Goal: Task Accomplishment & Management: Manage account settings

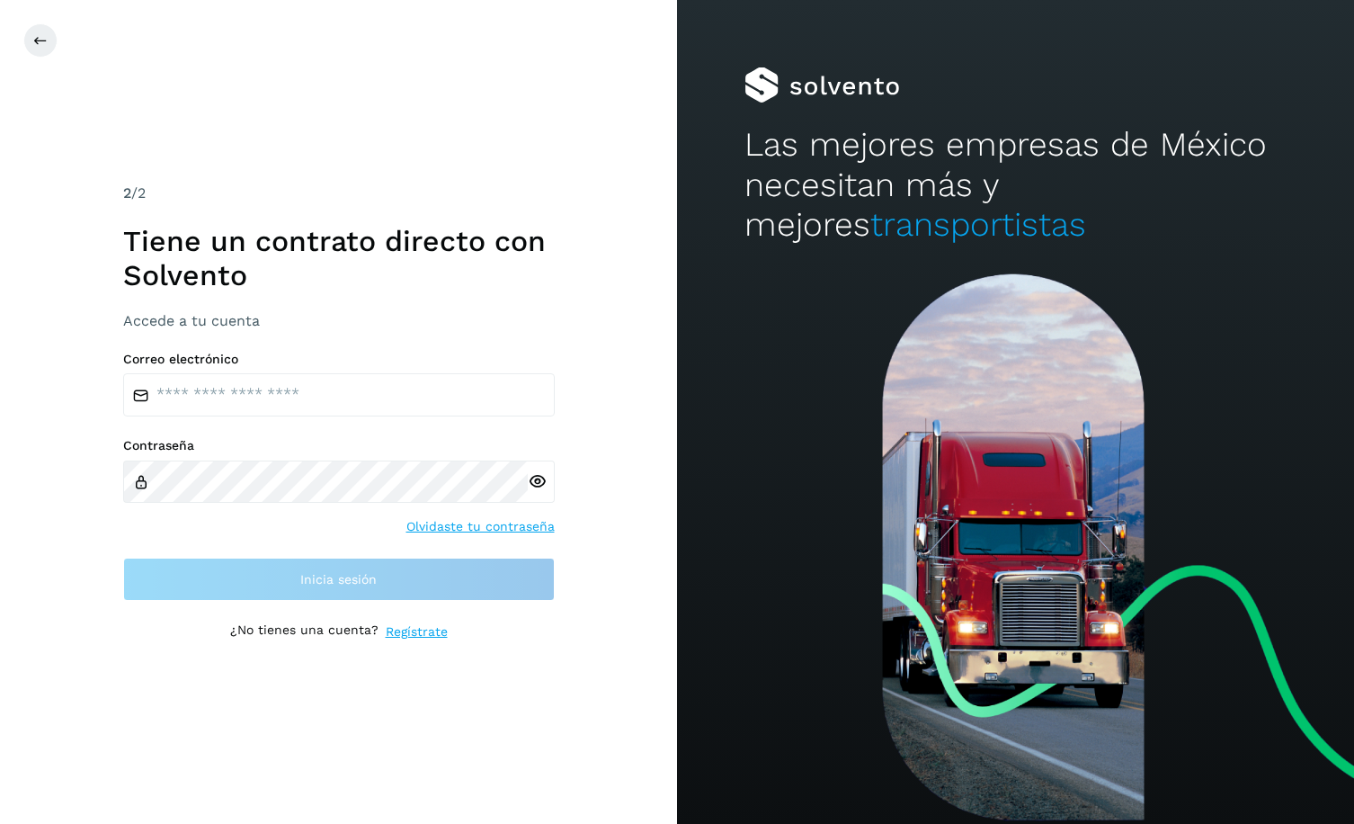
click at [118, 120] on div "2 /2 Tiene un contrato directo con [PERSON_NAME] Accede a tu cuenta Correo elec…" at bounding box center [338, 412] width 677 height 824
click at [304, 393] on input "email" at bounding box center [339, 394] width 432 height 43
type input "**********"
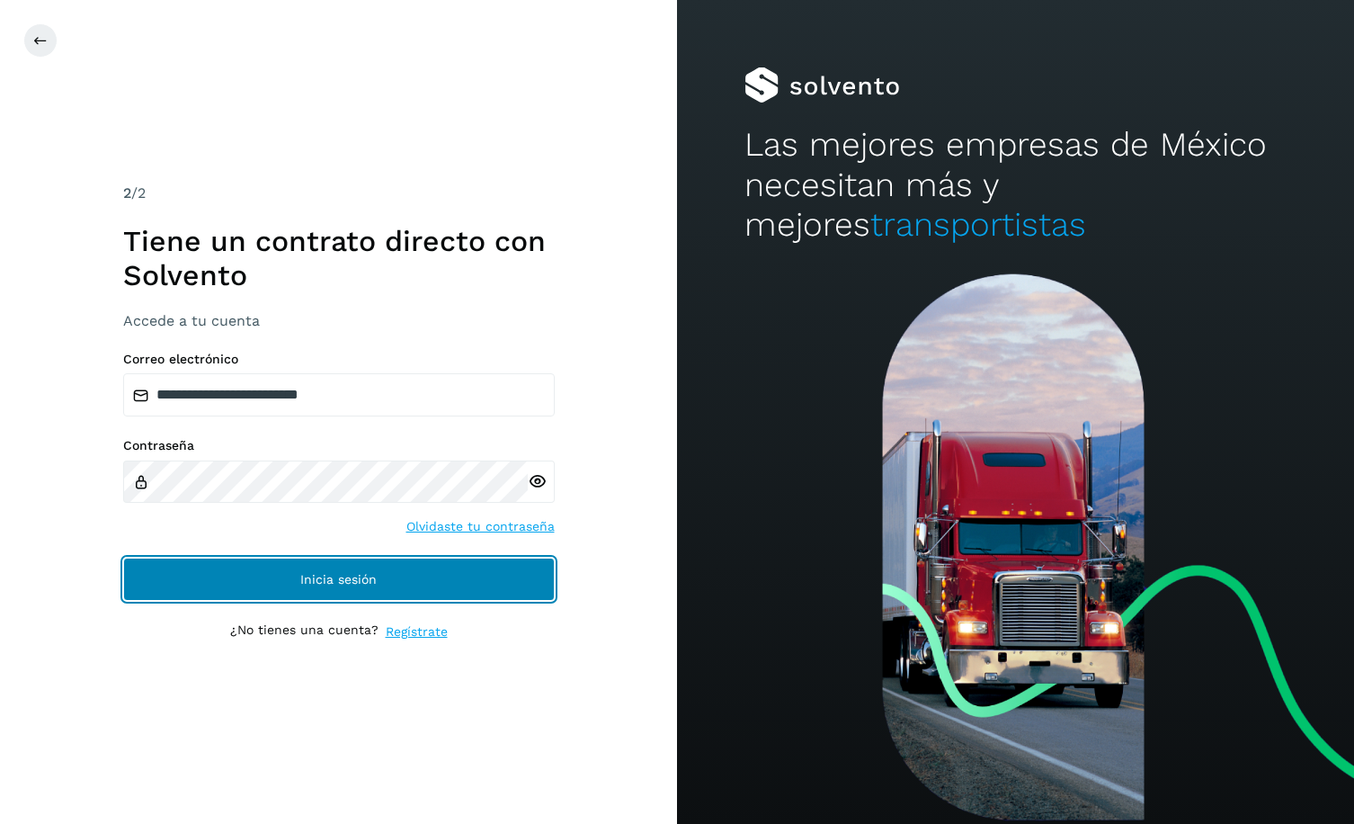
click at [304, 577] on span "Inicia sesión" at bounding box center [338, 579] width 76 height 13
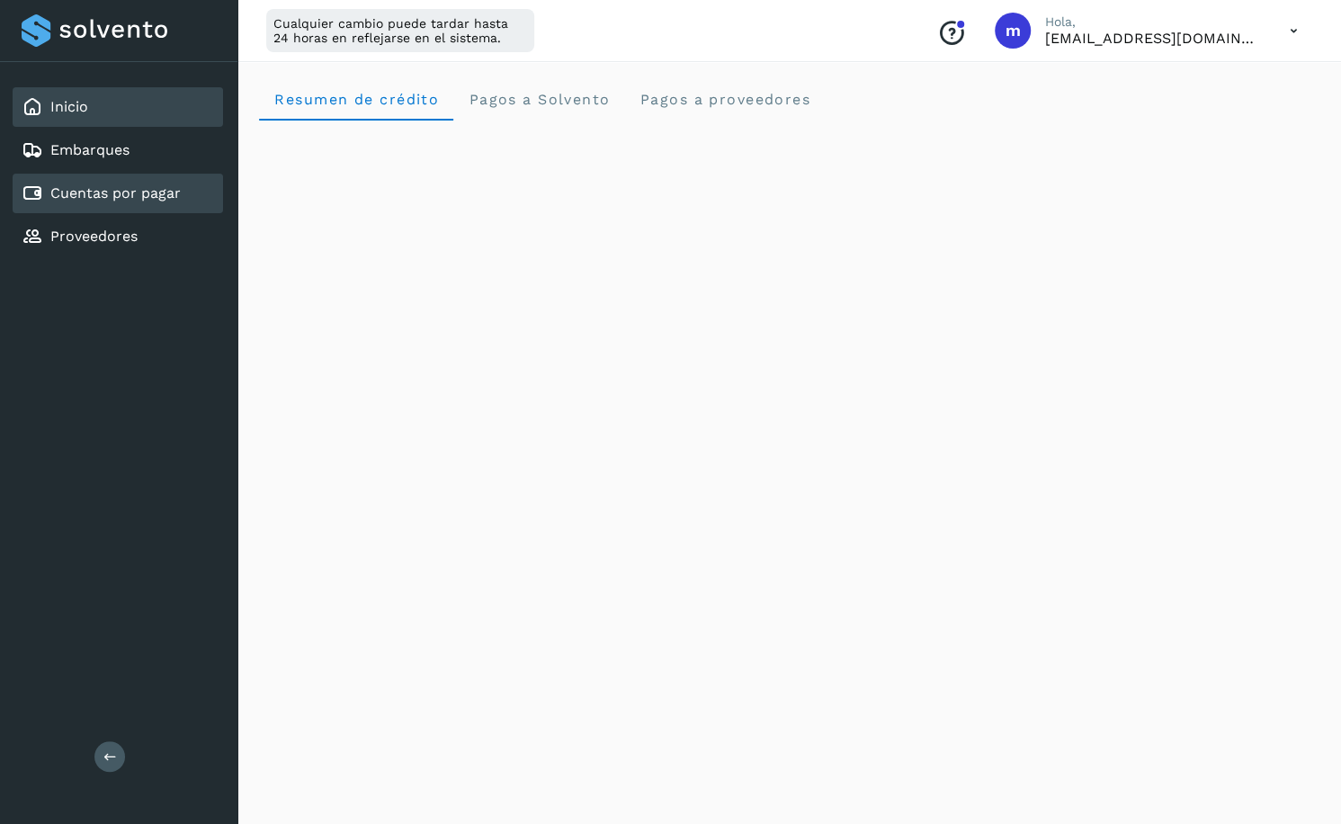
click at [133, 201] on link "Cuentas por pagar" at bounding box center [115, 192] width 130 height 17
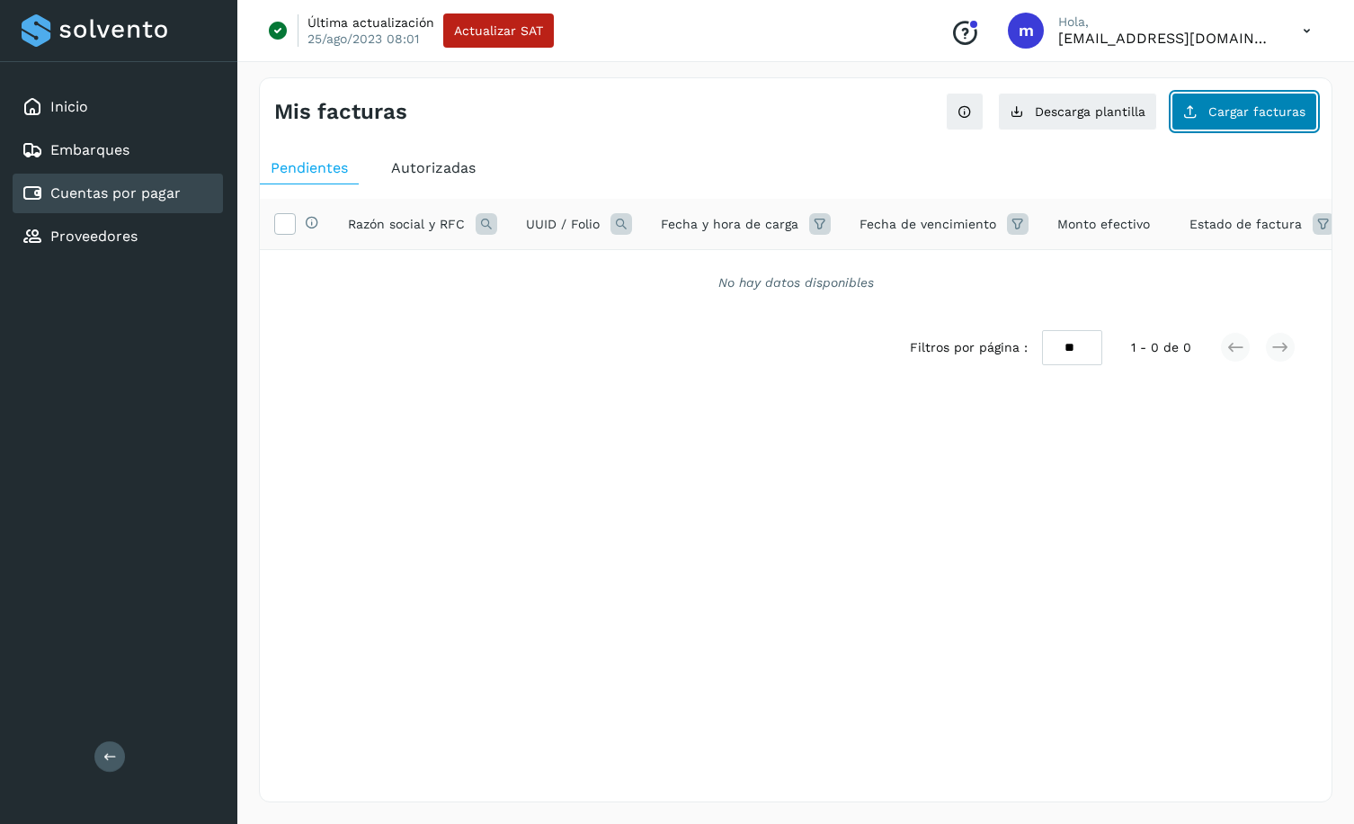
click at [1238, 109] on span "Cargar facturas" at bounding box center [1257, 111] width 97 height 13
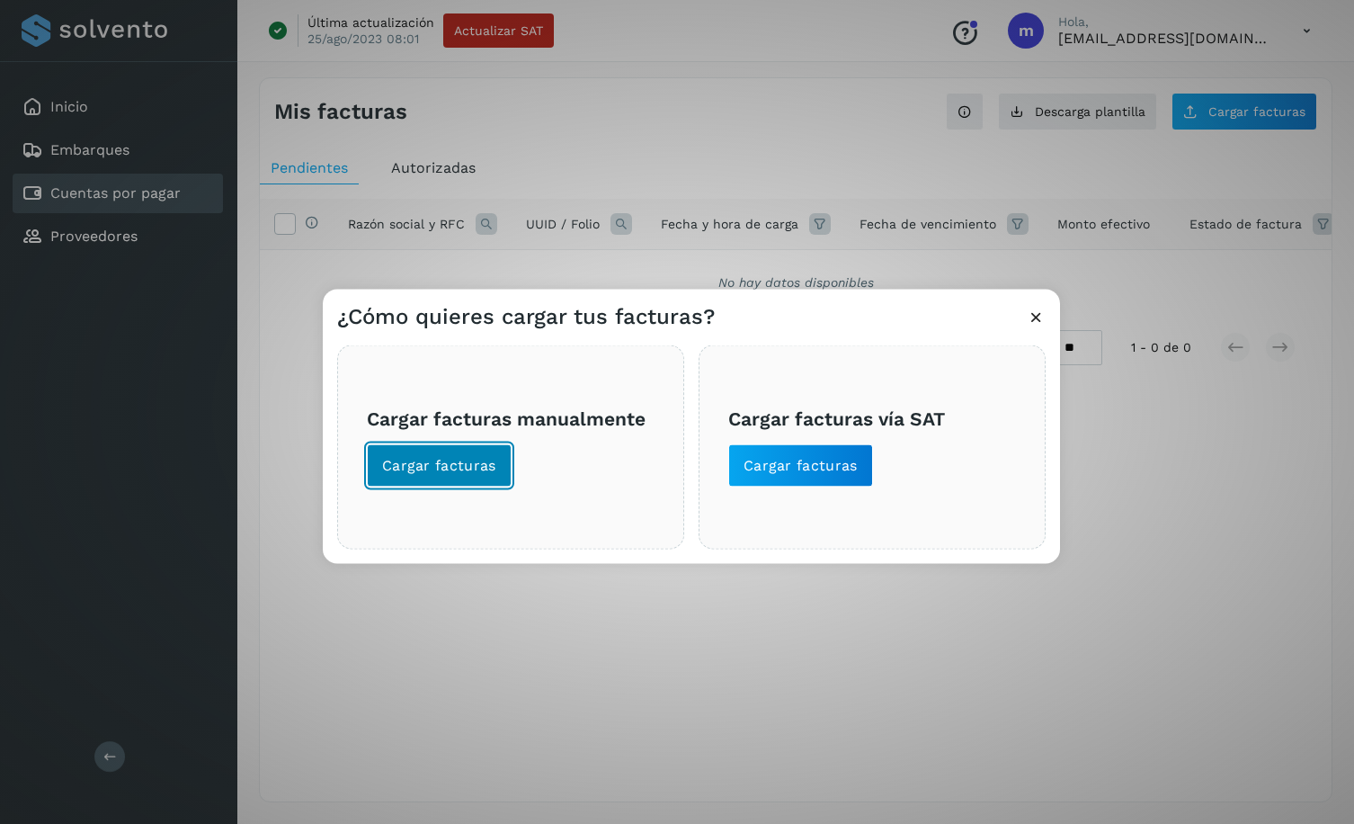
click at [421, 454] on button "Cargar facturas" at bounding box center [439, 465] width 145 height 43
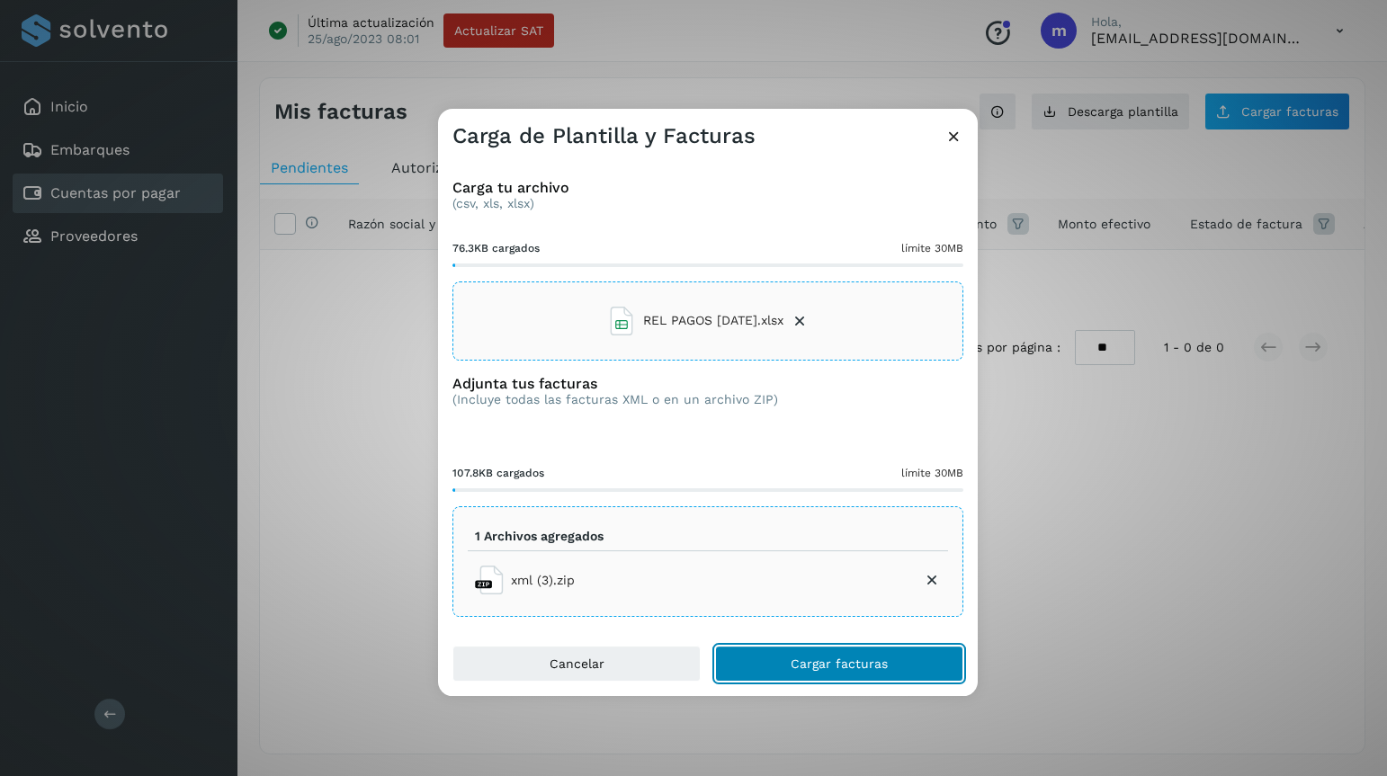
click at [808, 661] on span "Cargar facturas" at bounding box center [838, 663] width 97 height 13
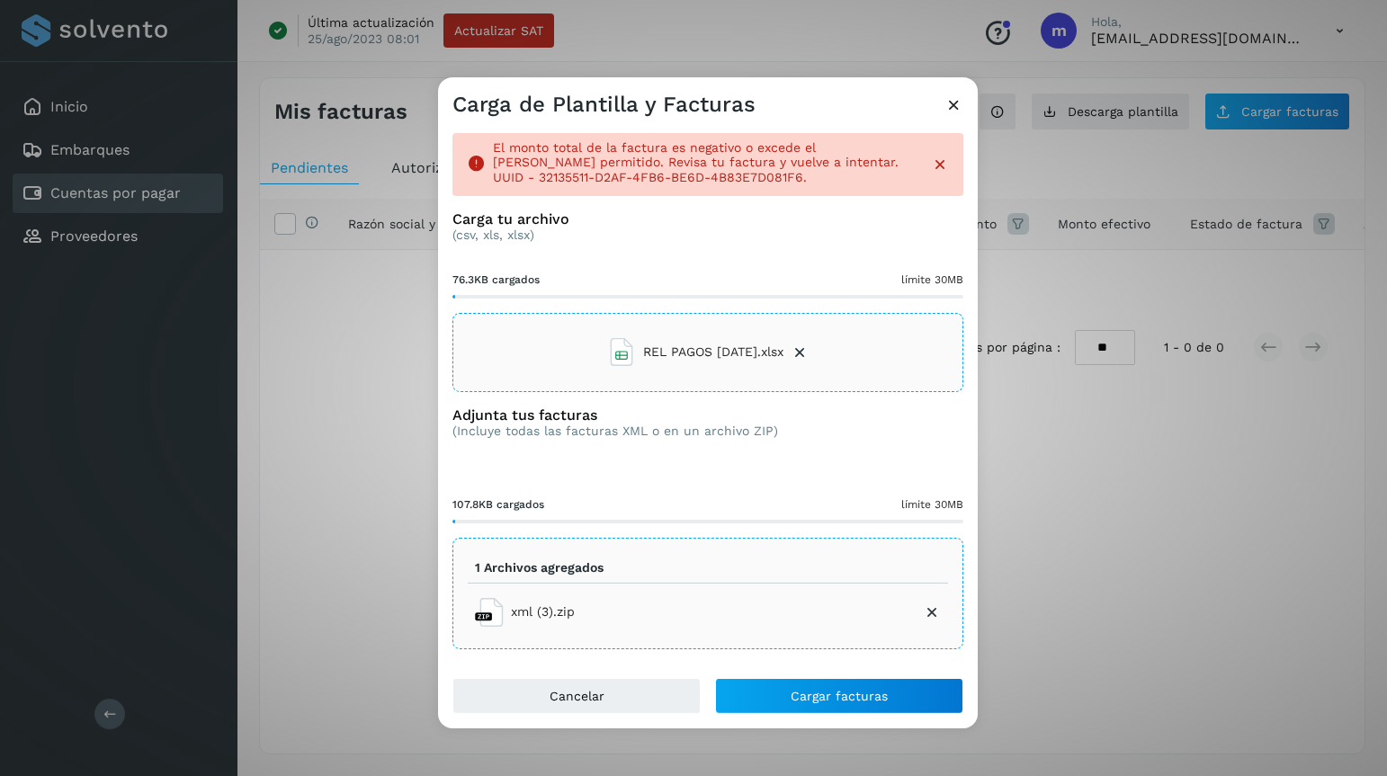
click at [870, 161] on p "El monto total de la factura es negativo o excede el [PERSON_NAME] permitido. R…" at bounding box center [705, 161] width 424 height 45
click at [892, 460] on div "Adjunta tus facturas (Incluye todas las facturas XML o en un archivo ZIP)" at bounding box center [707, 436] width 511 height 61
click at [808, 353] on icon at bounding box center [799, 353] width 18 height 18
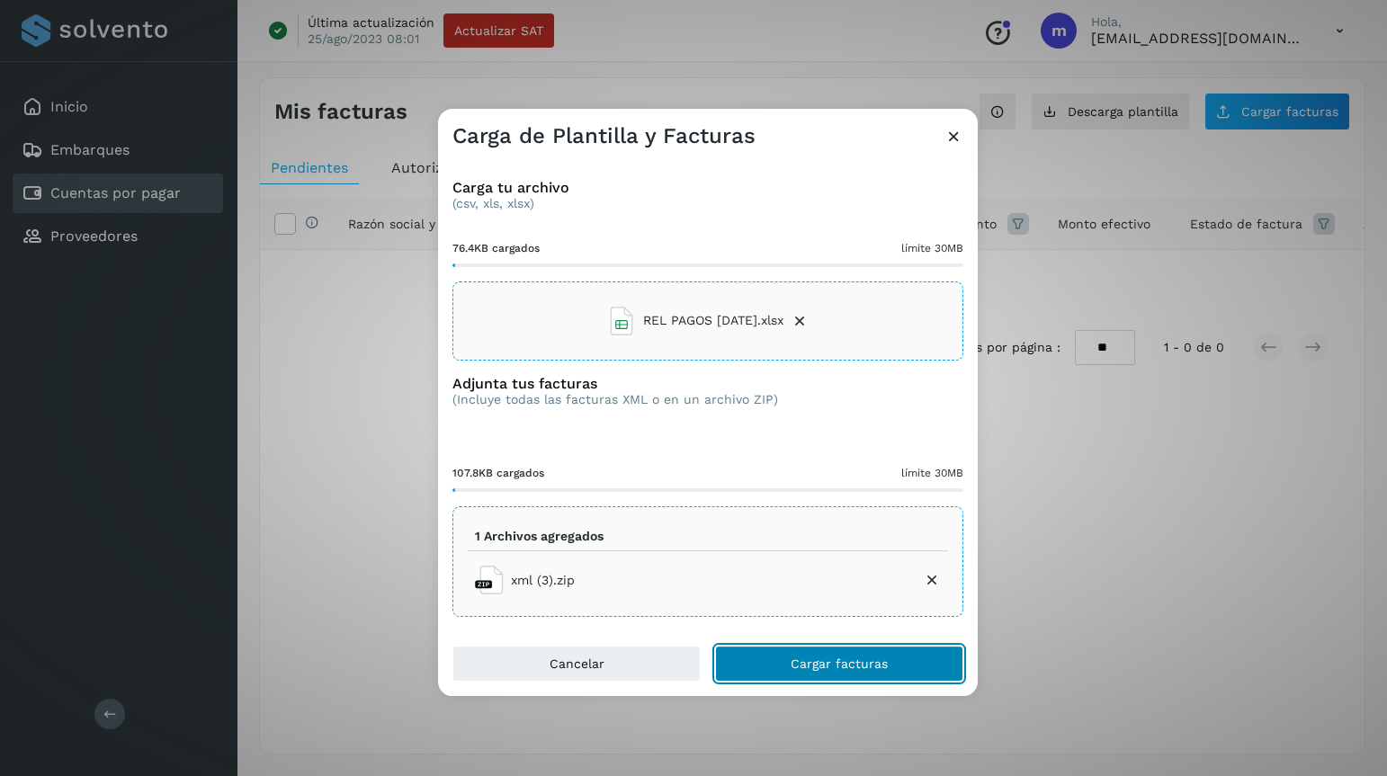
click at [800, 657] on span "Cargar facturas" at bounding box center [838, 663] width 97 height 13
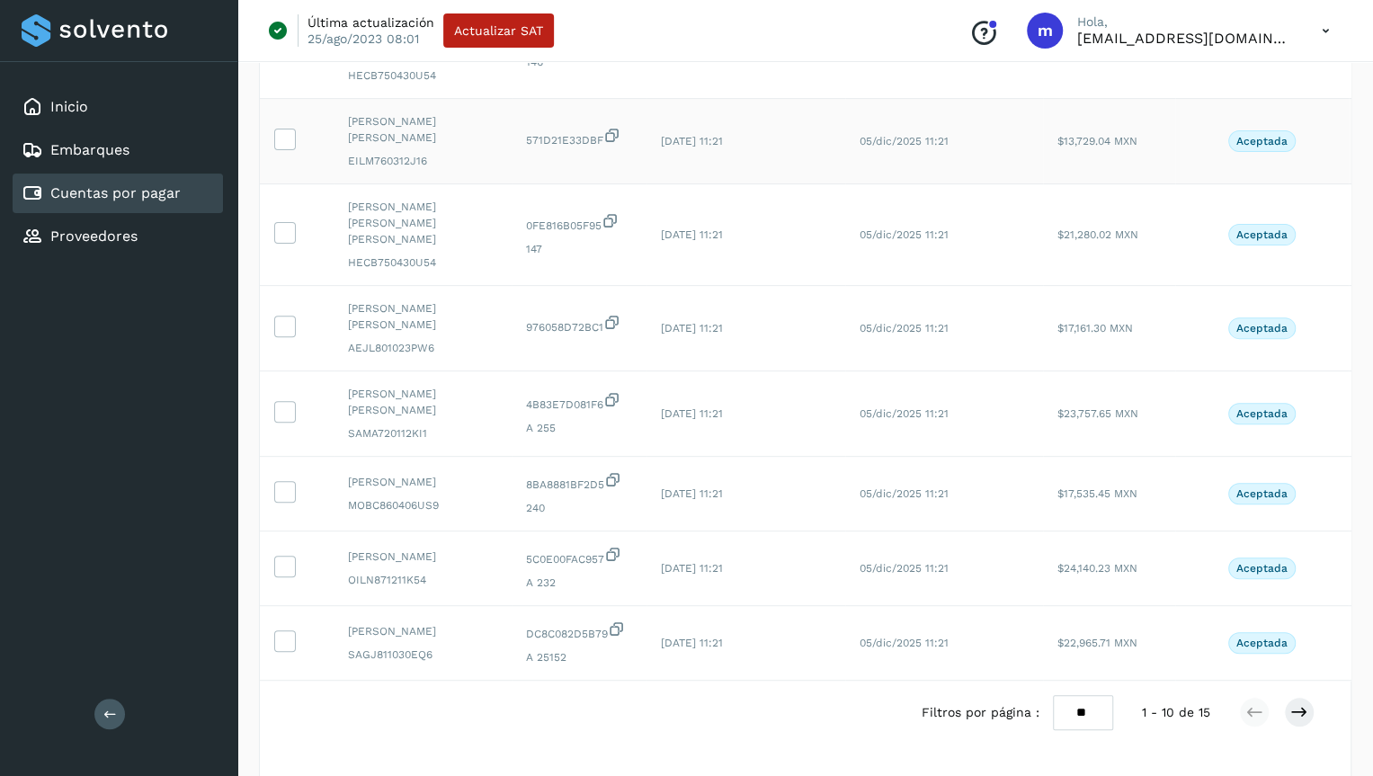
scroll to position [446, 0]
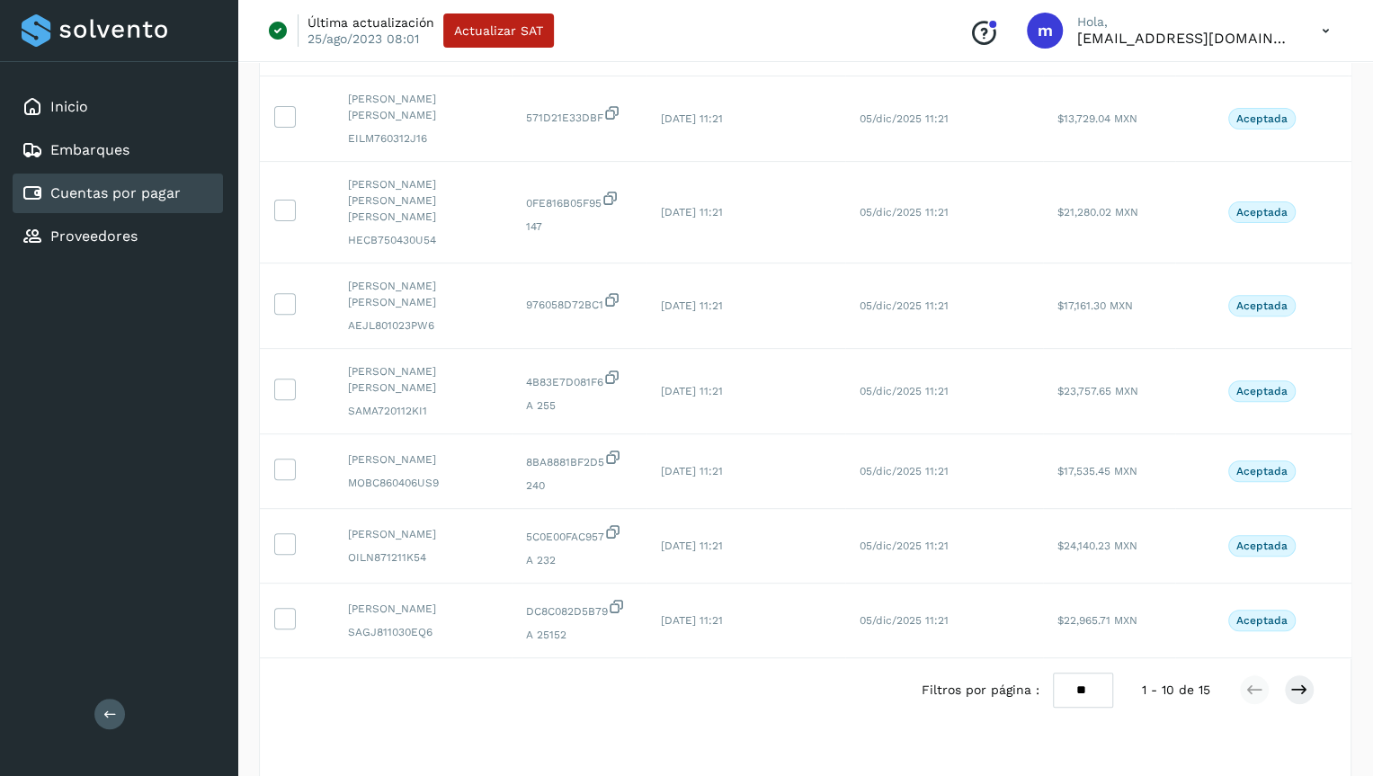
click at [1098, 673] on select "** ** **" at bounding box center [1083, 690] width 60 height 34
select select "**"
click at [1054, 673] on select "** ** **" at bounding box center [1083, 690] width 60 height 34
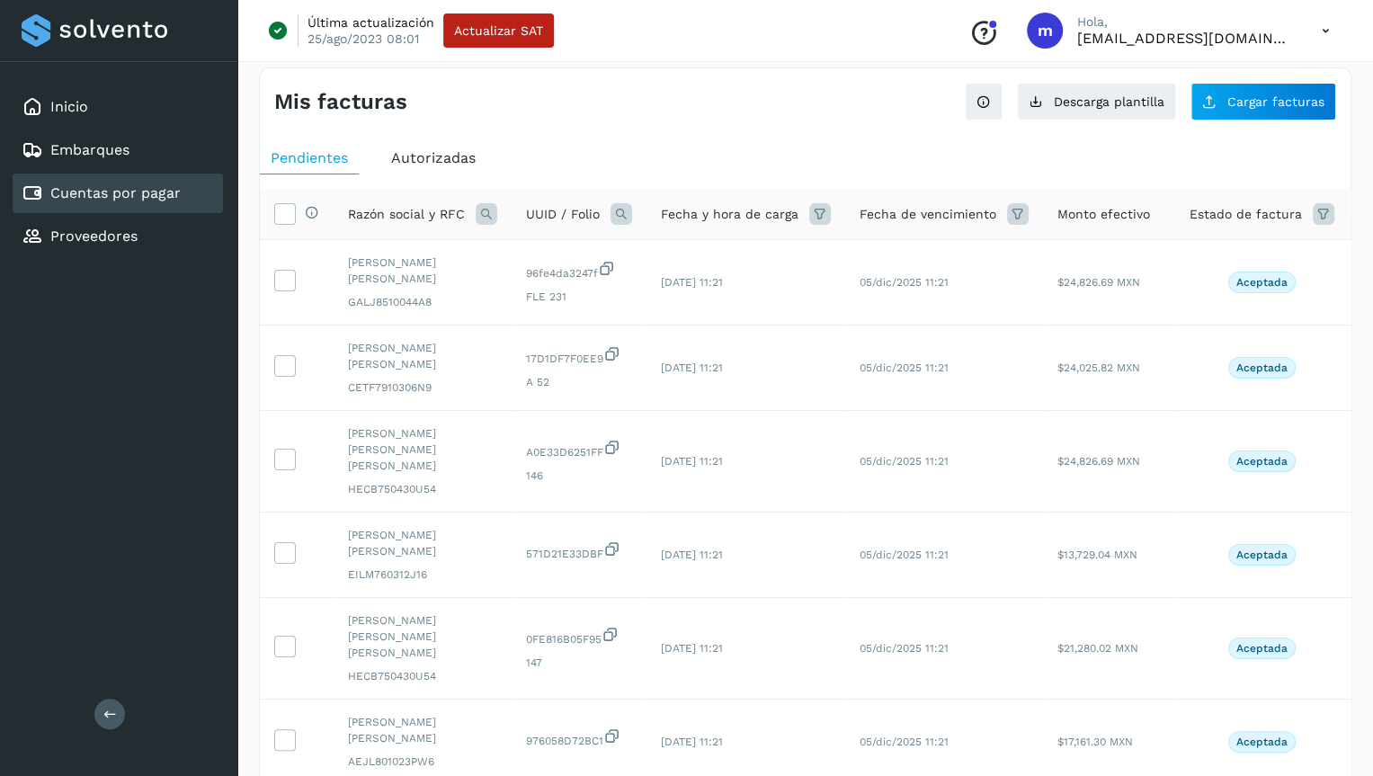
scroll to position [0, 0]
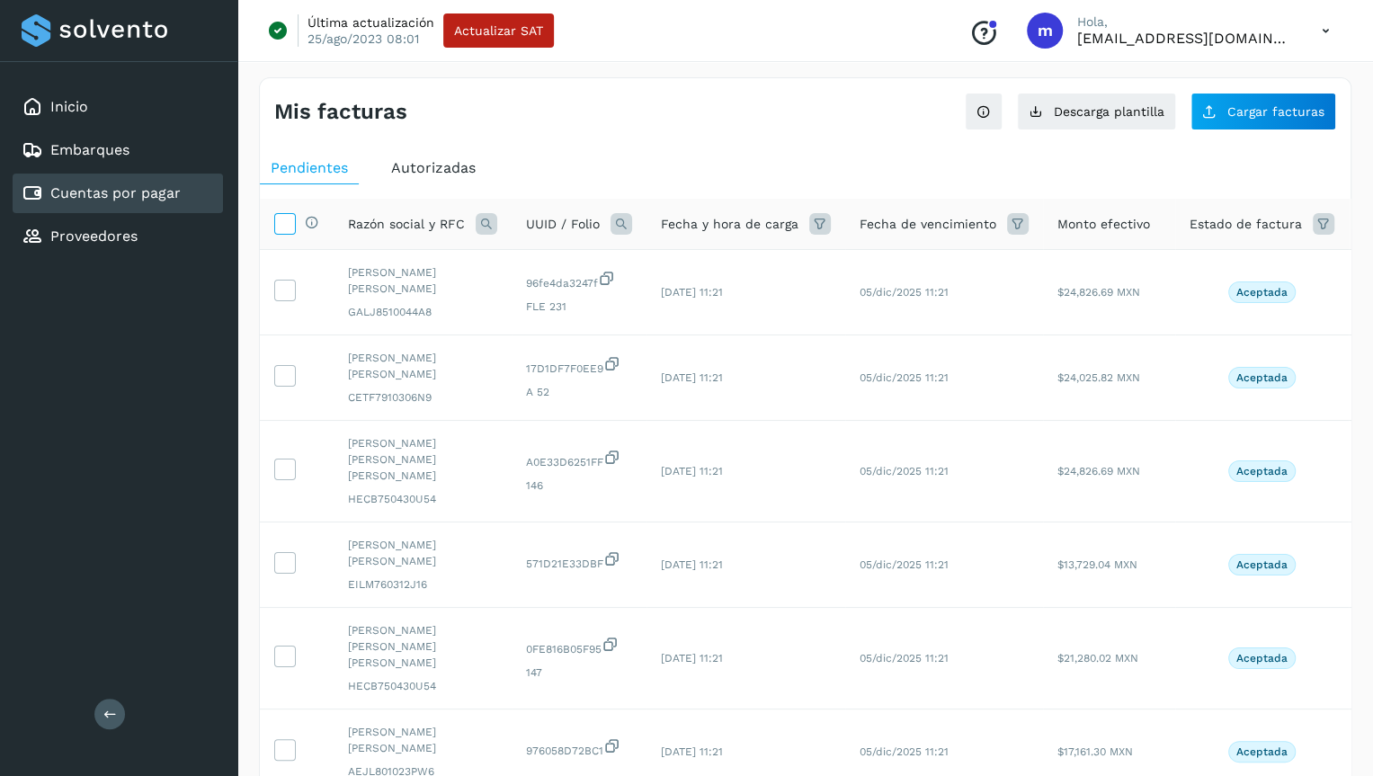
click at [280, 222] on icon at bounding box center [284, 222] width 19 height 19
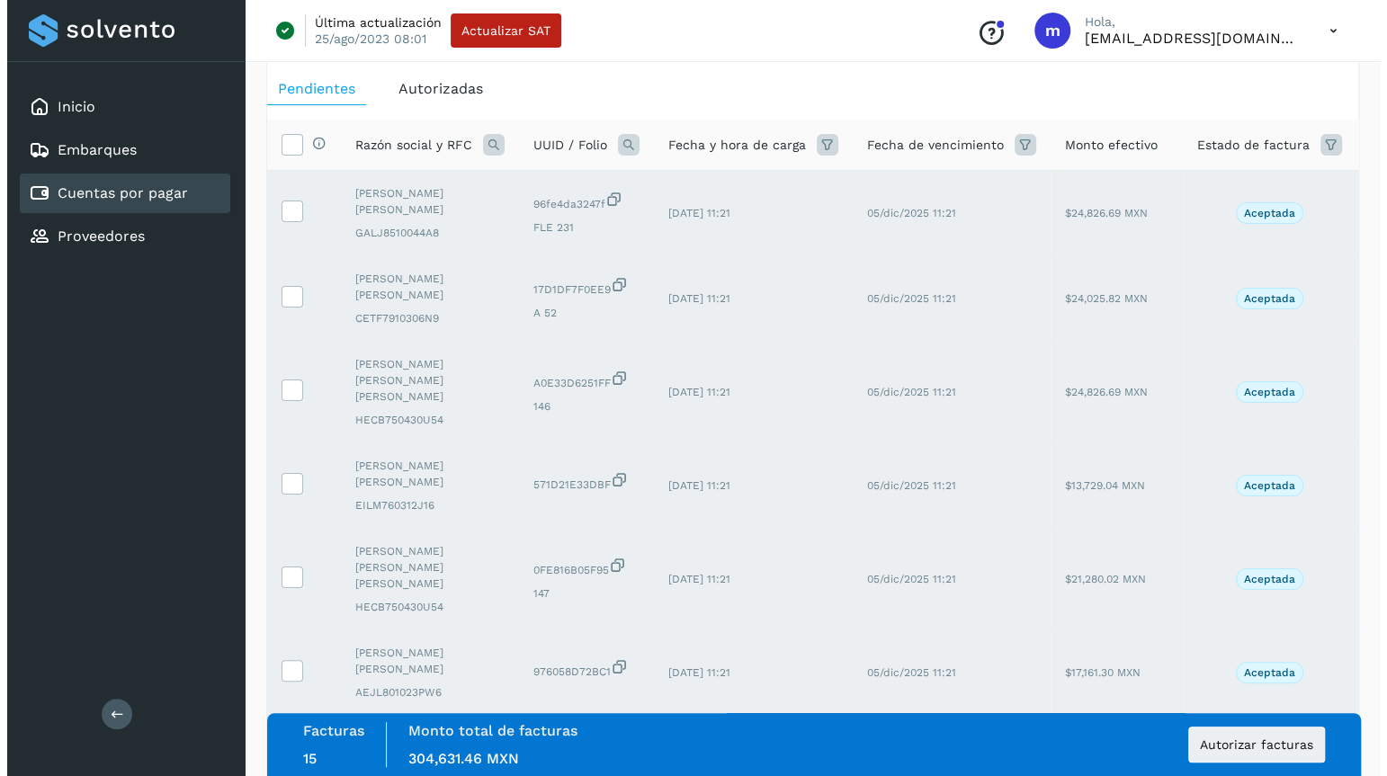
scroll to position [88, 0]
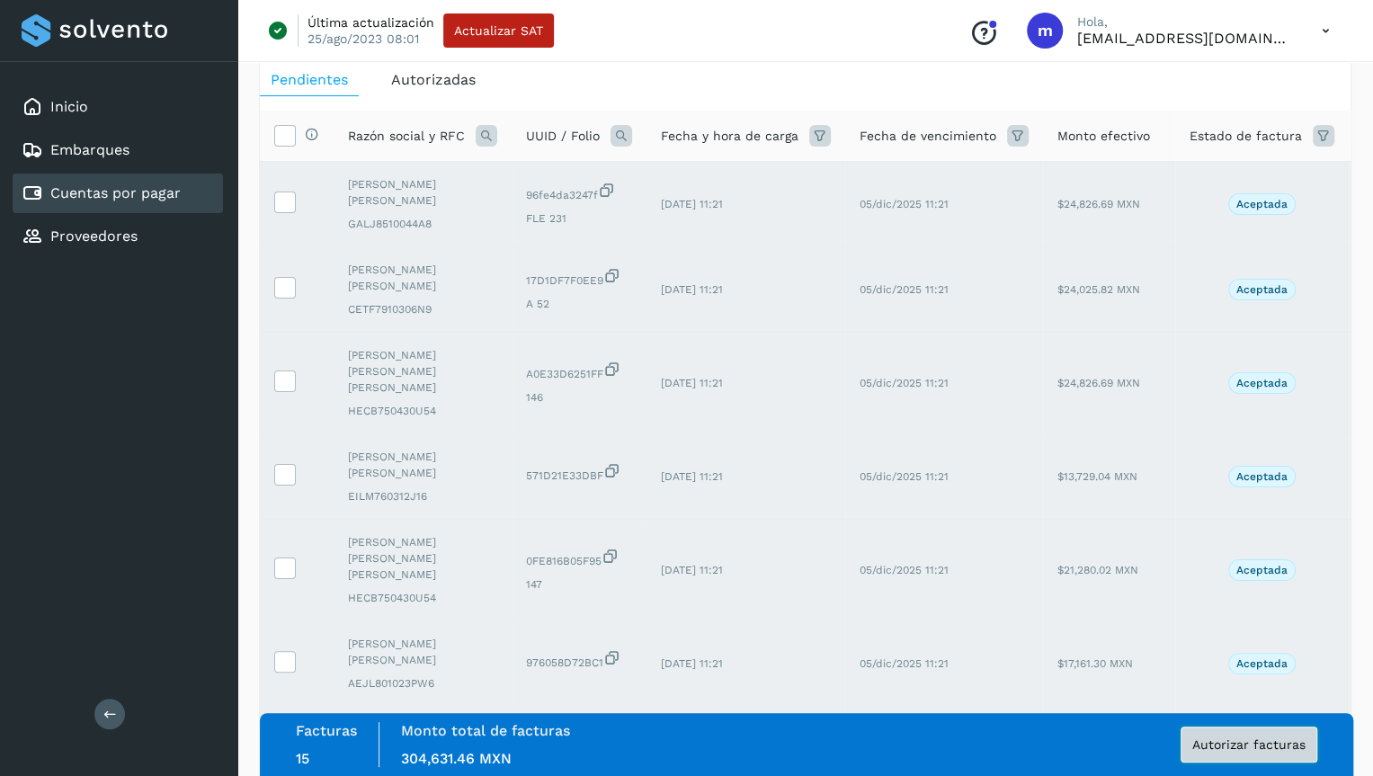
click at [1227, 747] on span "Autorizar facturas" at bounding box center [1248, 744] width 113 height 13
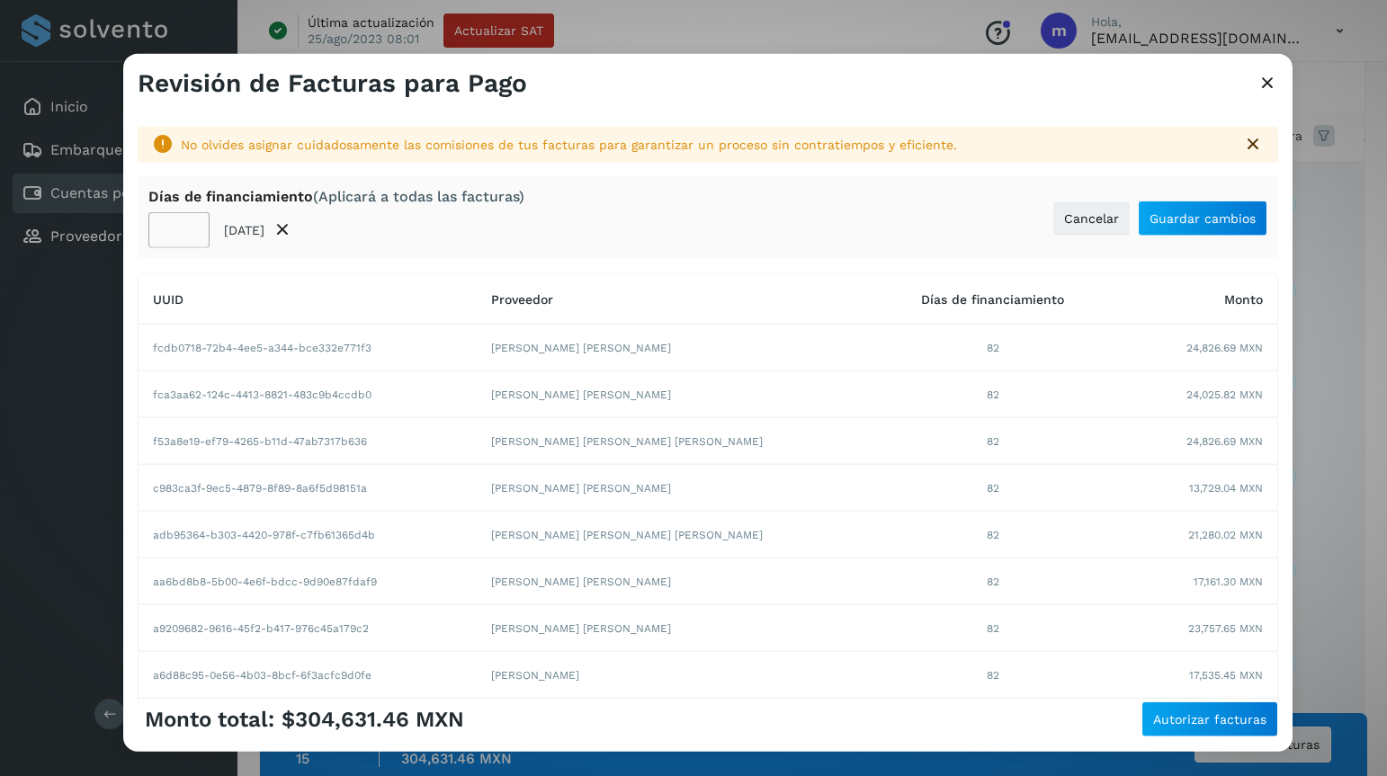
click at [169, 226] on input "**" at bounding box center [178, 230] width 61 height 36
type input "**"
click at [1177, 222] on span "Guardar cambios" at bounding box center [1202, 217] width 106 height 13
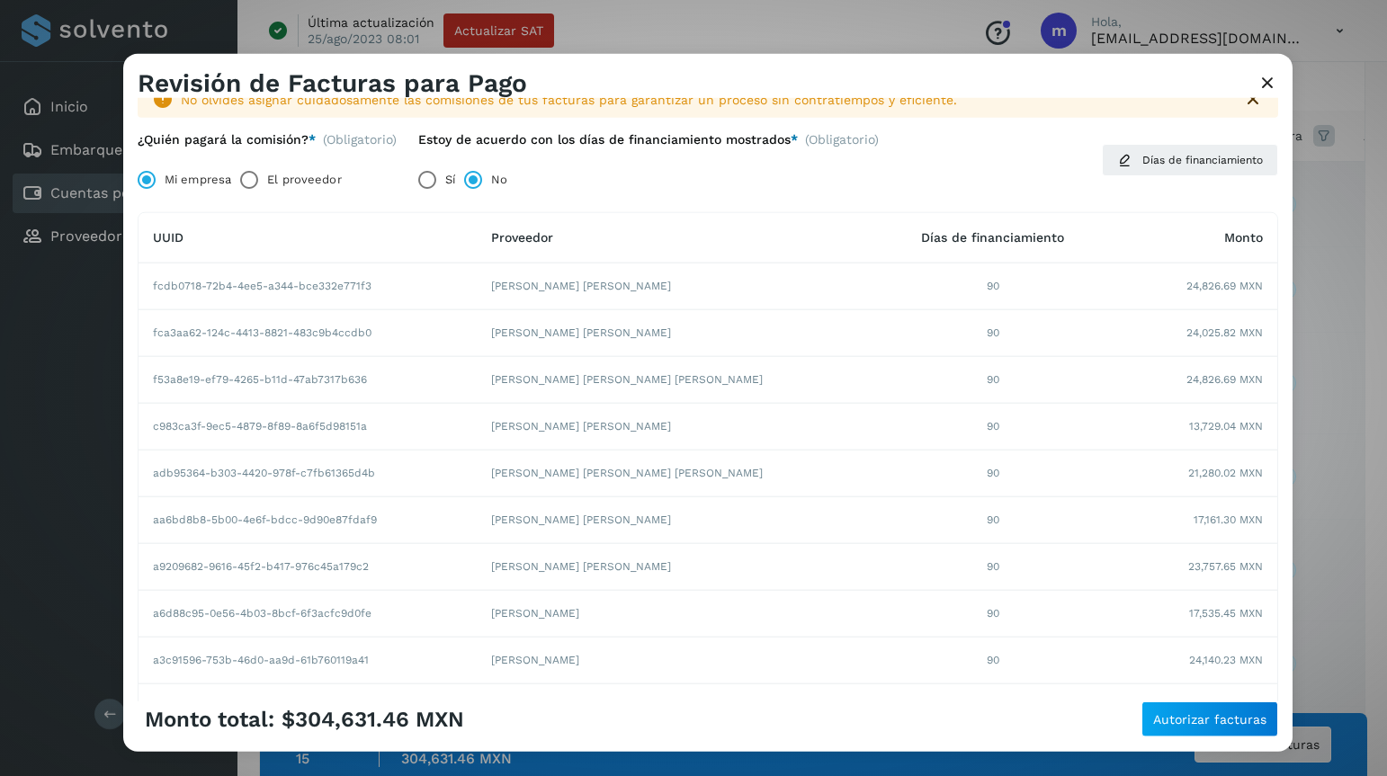
scroll to position [0, 0]
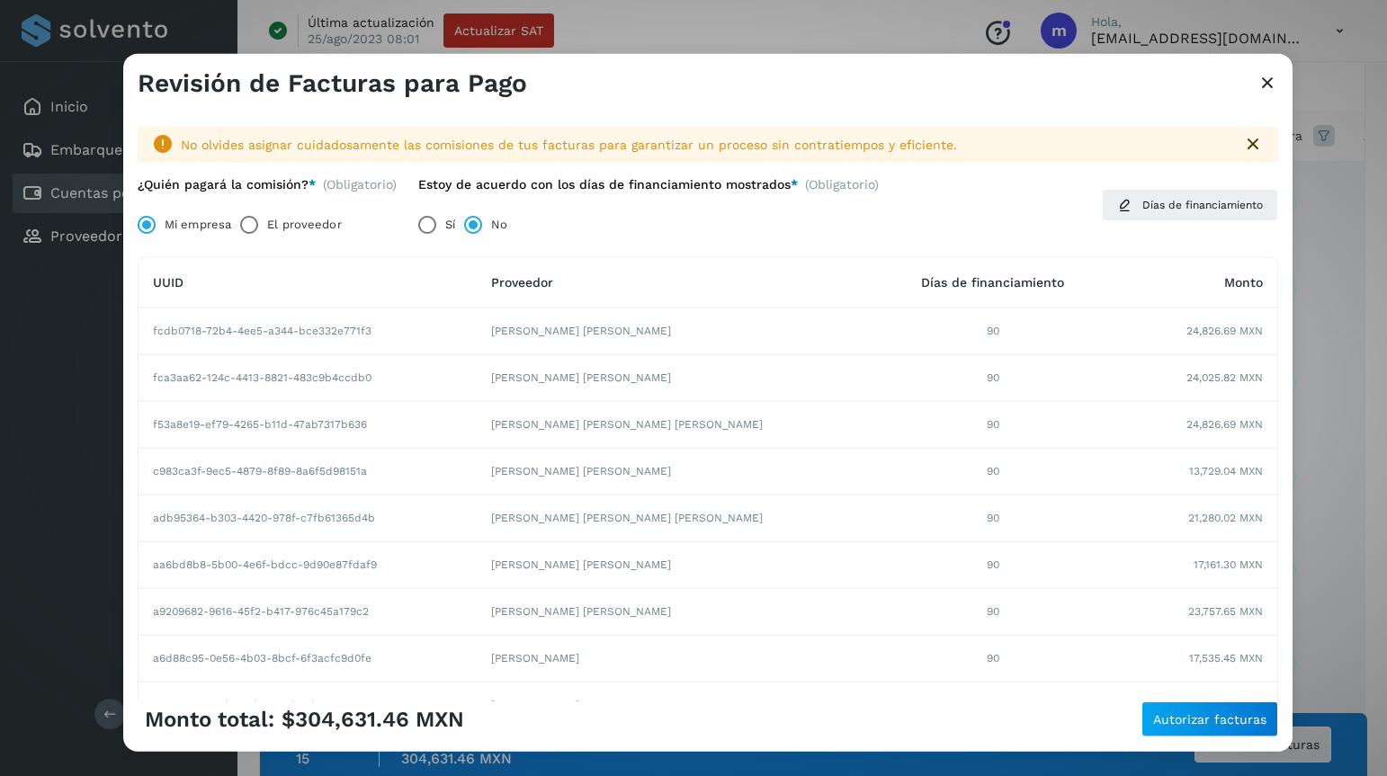
click at [899, 379] on td "90" at bounding box center [992, 378] width 229 height 47
click at [771, 374] on td "[PERSON_NAME] [PERSON_NAME]" at bounding box center [678, 378] width 402 height 47
click at [1142, 202] on span "Días de financiamiento" at bounding box center [1202, 205] width 121 height 16
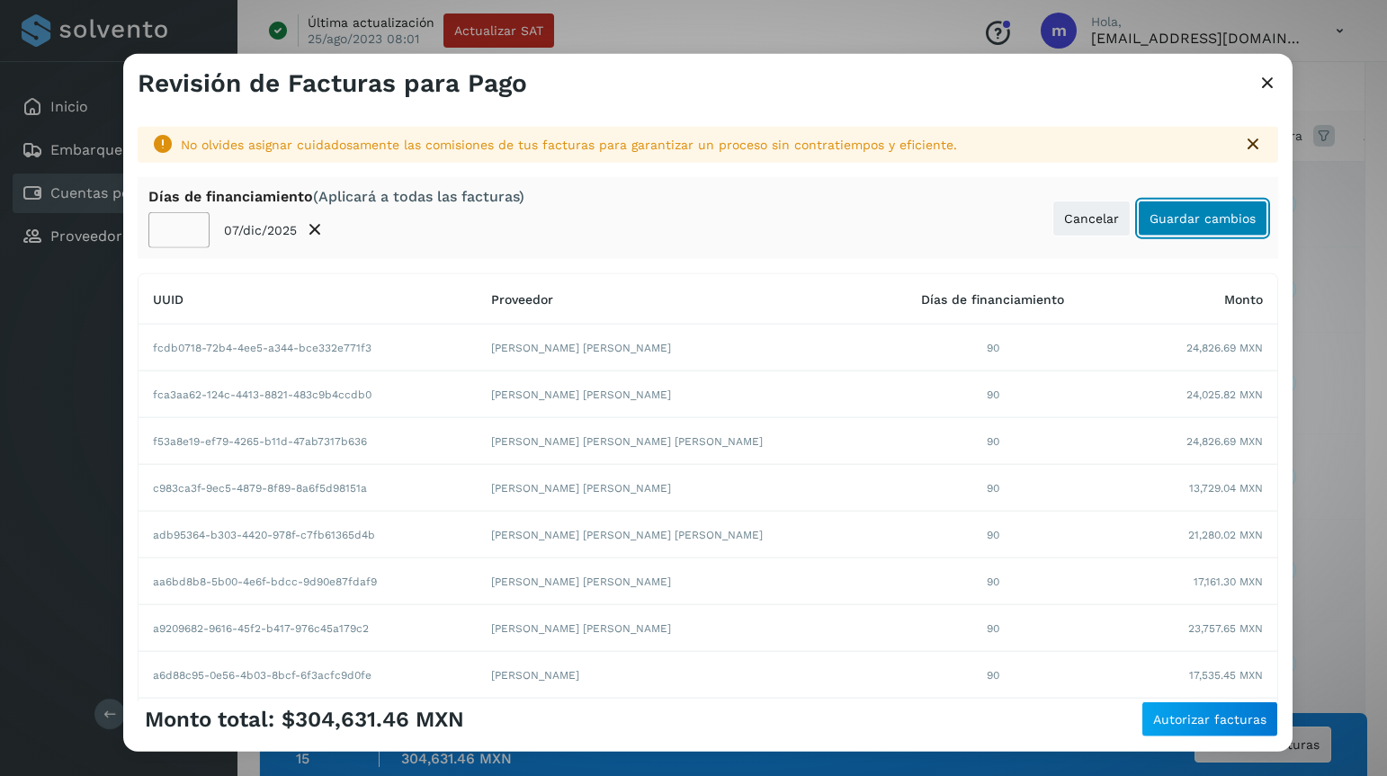
click at [1184, 217] on span "Guardar cambios" at bounding box center [1202, 217] width 106 height 13
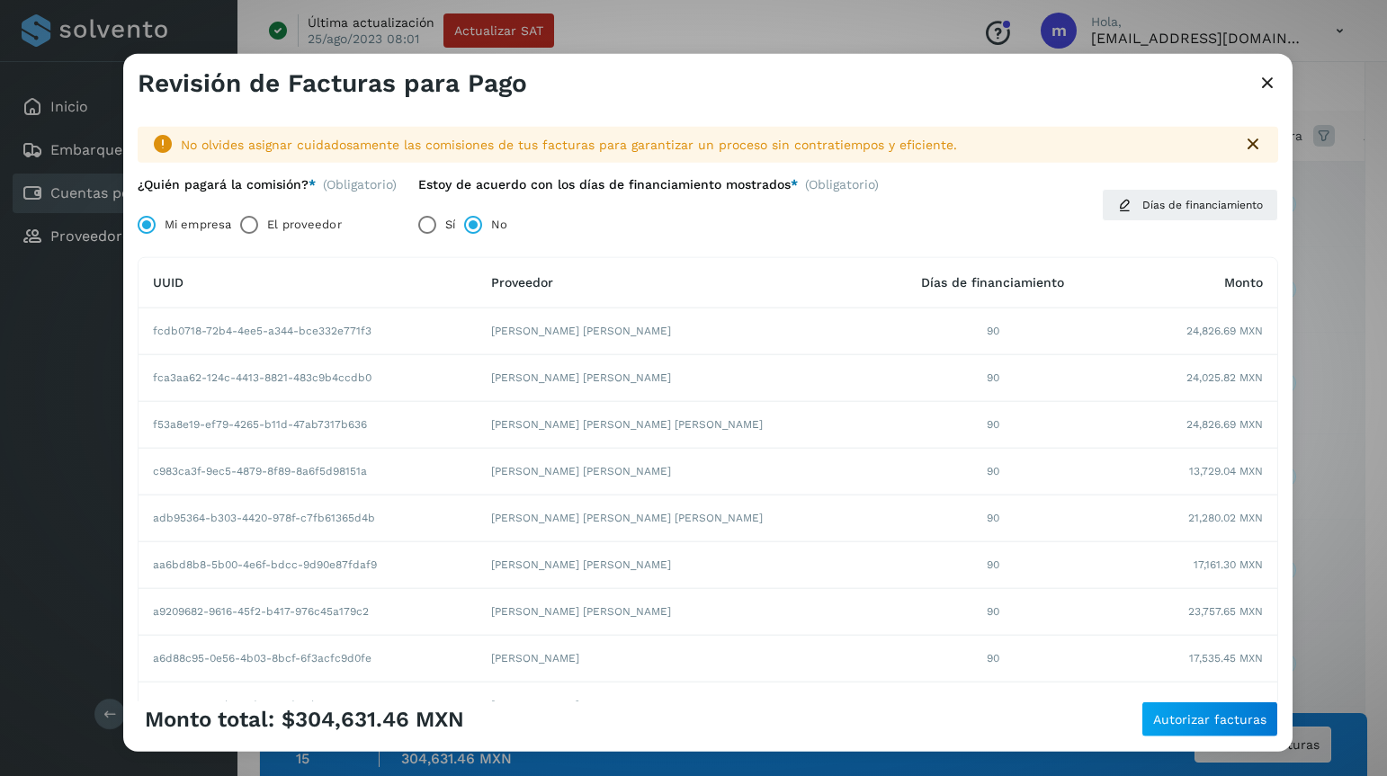
click at [781, 220] on div "Sí No" at bounding box center [645, 225] width 482 height 36
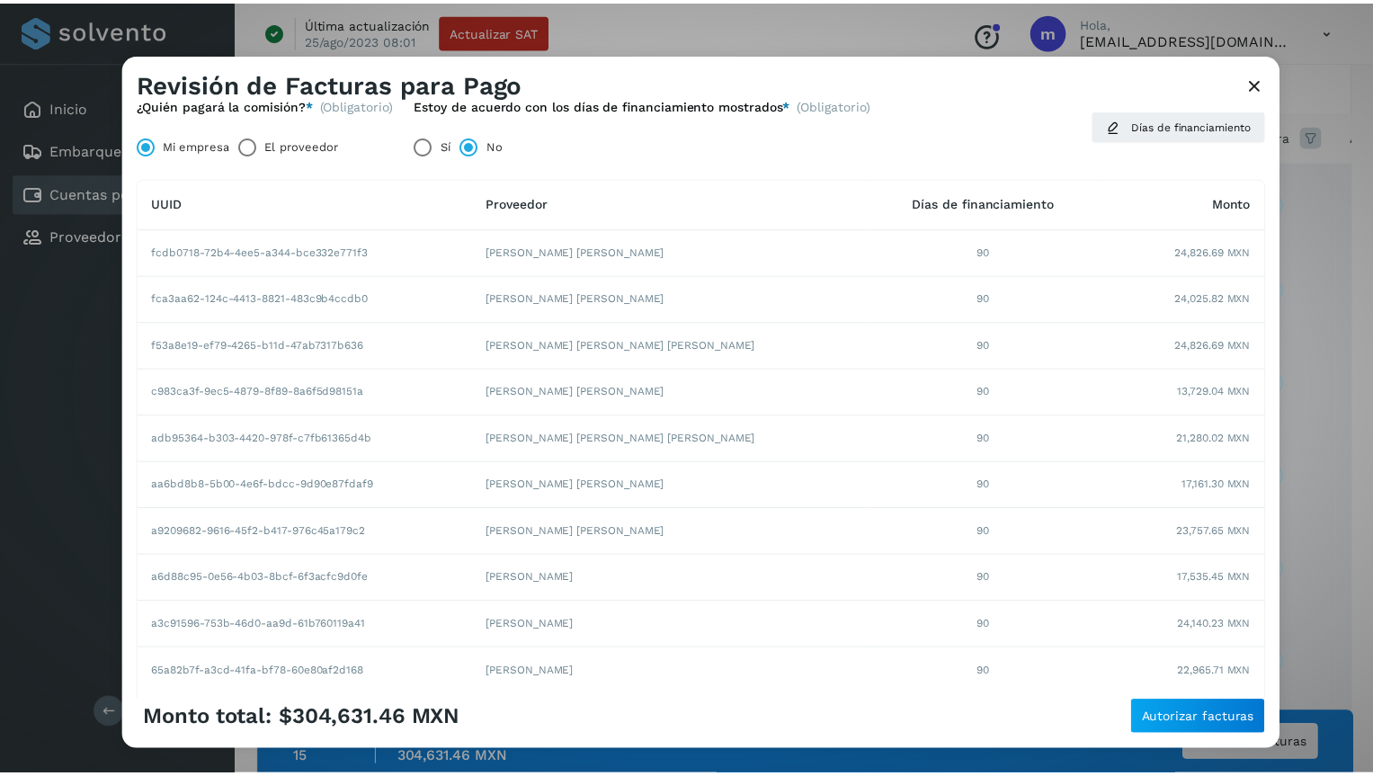
scroll to position [82, 0]
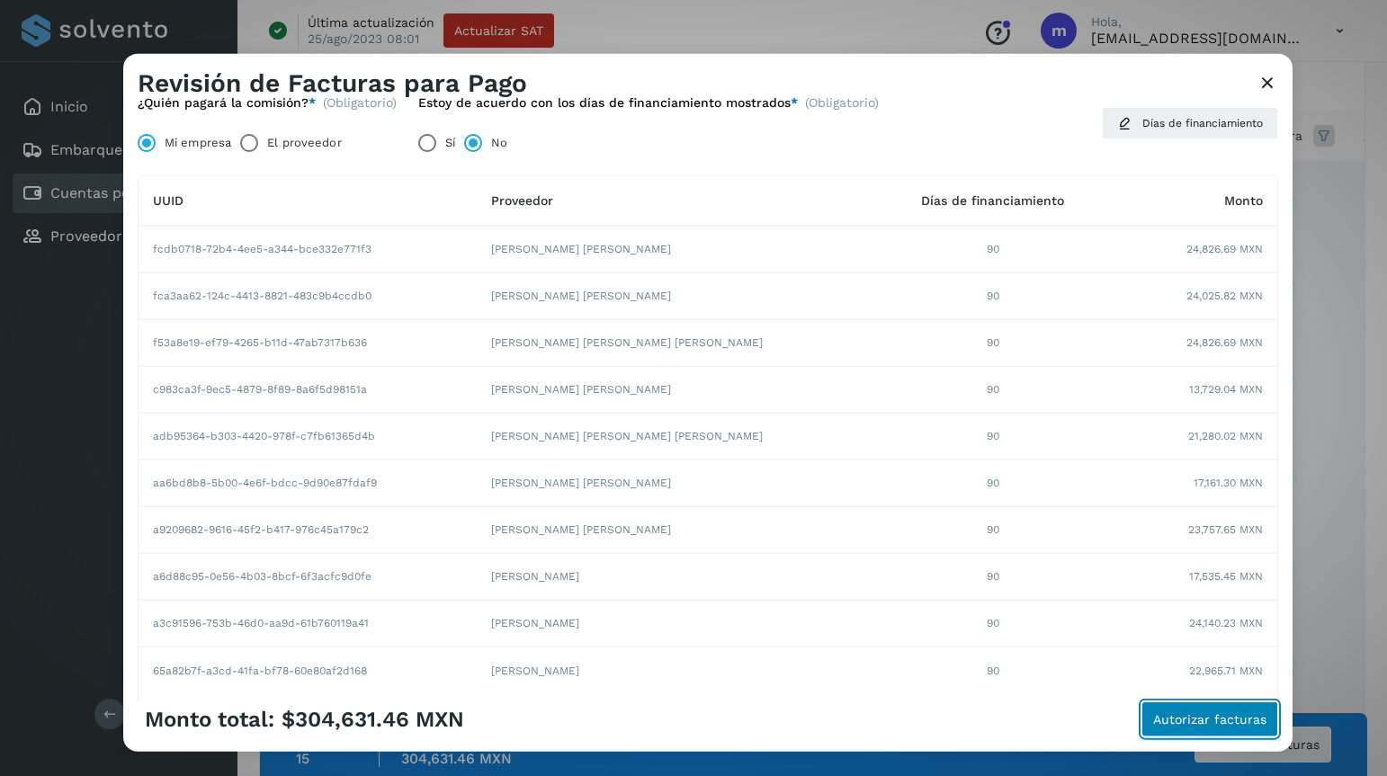
click at [1192, 715] on span "Autorizar facturas" at bounding box center [1209, 719] width 113 height 13
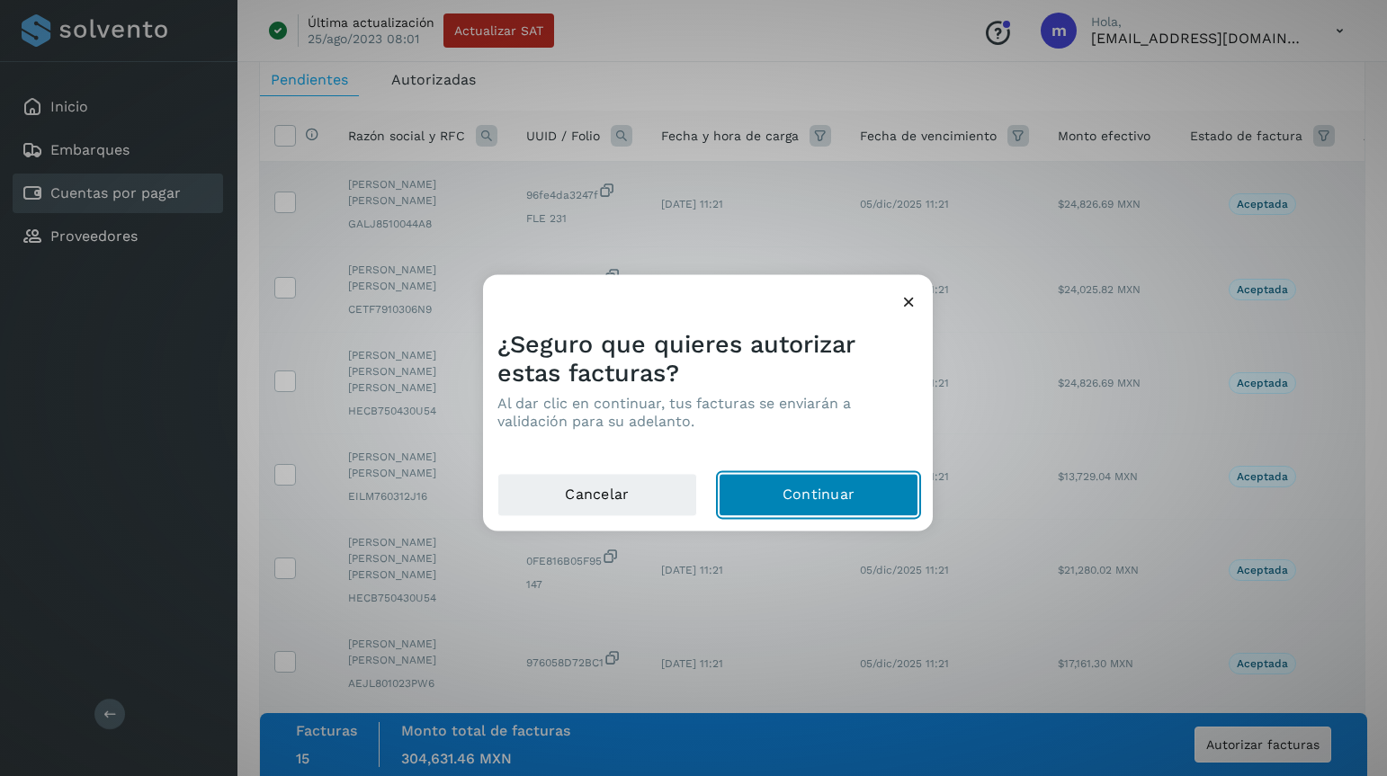
click at [788, 493] on button "Continuar" at bounding box center [819, 494] width 200 height 43
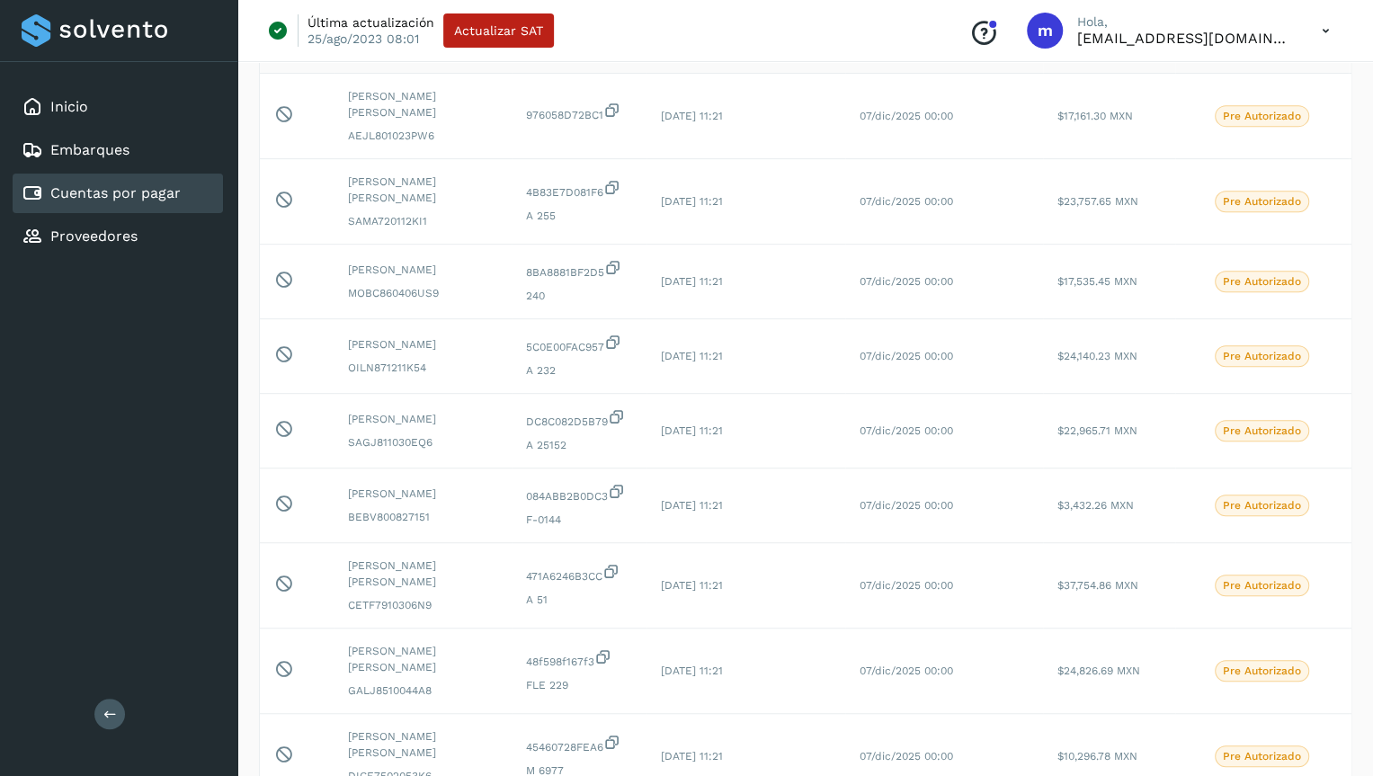
scroll to position [850, 0]
